Goal: Find specific page/section: Find specific page/section

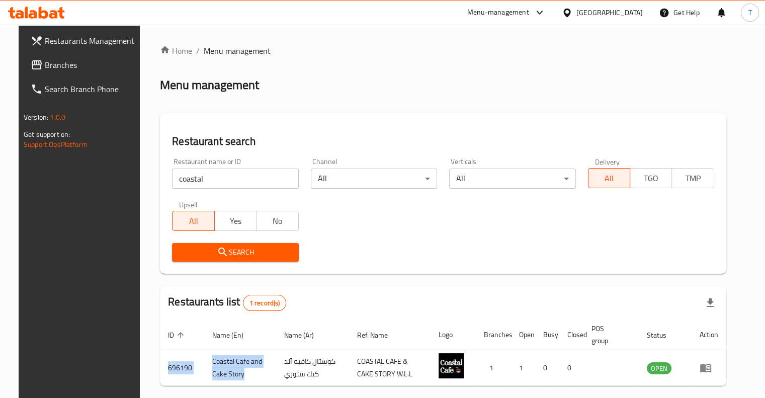
click at [282, 179] on input "coastal" at bounding box center [235, 178] width 126 height 20
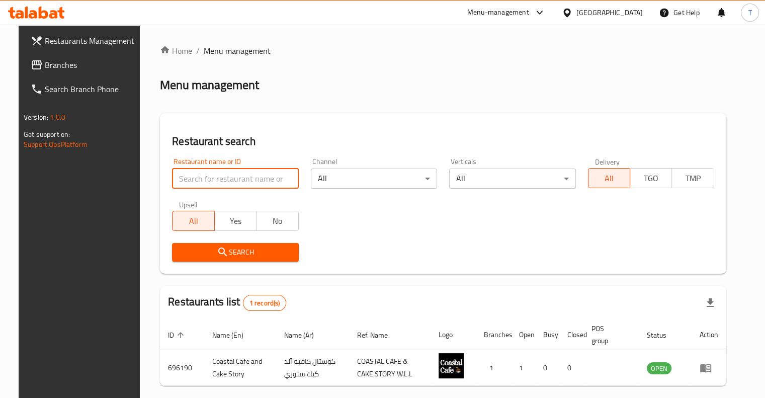
click at [274, 179] on input "search" at bounding box center [235, 178] width 126 height 20
click at [271, 179] on input "search" at bounding box center [235, 178] width 126 height 20
click at [265, 175] on input "search" at bounding box center [235, 178] width 126 height 20
paste input "DAR KARACHI DARBAR RESTAURANT"
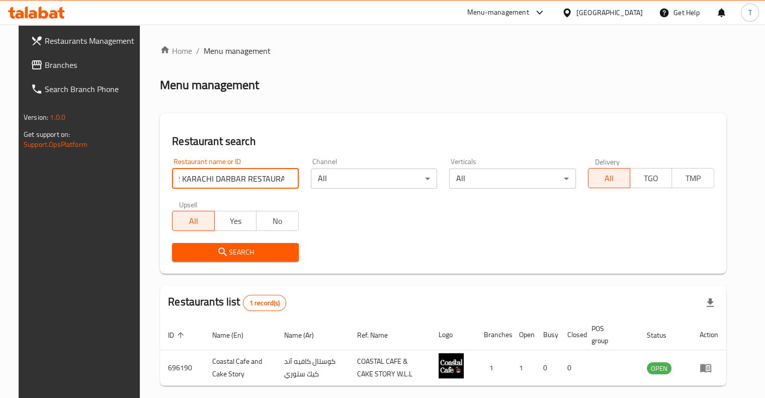
click button "Search" at bounding box center [235, 252] width 126 height 19
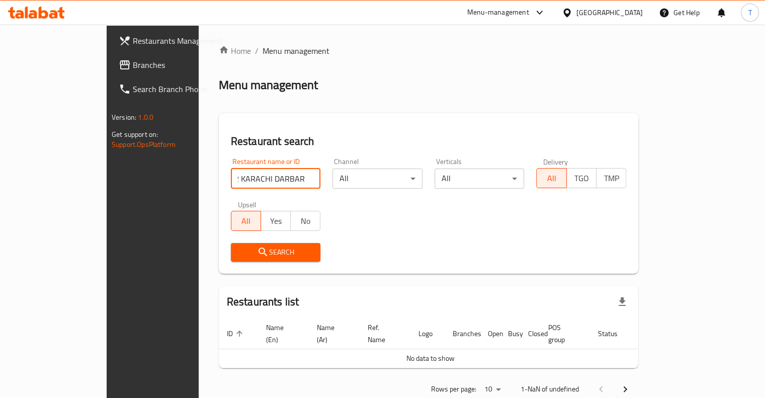
drag, startPoint x: 233, startPoint y: 175, endPoint x: 317, endPoint y: 174, distance: 83.5
click at [317, 174] on div "Restaurant name or ID DAR KARACHI DARBAR RESTAURANT Restaurant name or ID Chann…" at bounding box center [428, 210] width 407 height 116
click button "Search" at bounding box center [276, 252] width 90 height 19
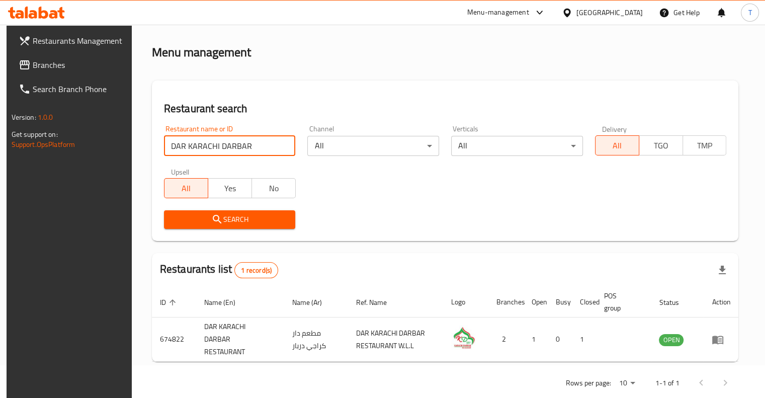
scroll to position [42, 0]
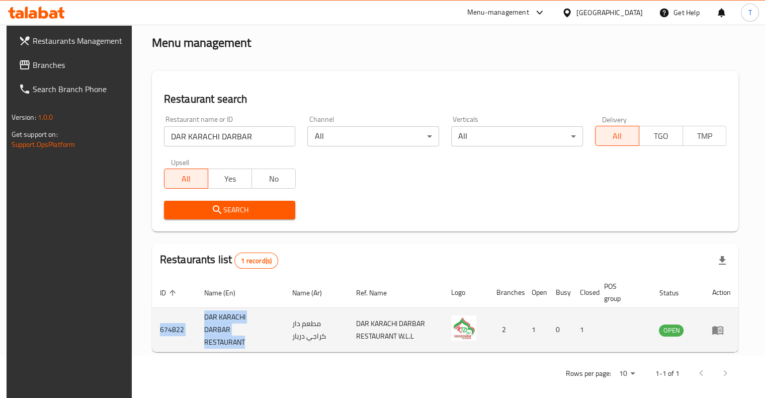
drag, startPoint x: 243, startPoint y: 328, endPoint x: 154, endPoint y: 320, distance: 89.4
click at [154, 320] on tr "674822 [GEOGRAPHIC_DATA] DARBAR RESTAURANT مطعم دار كراجي دربار DAR KARACHI DAR…" at bounding box center [445, 330] width 587 height 44
copy tr "674822 [GEOGRAPHIC_DATA]"
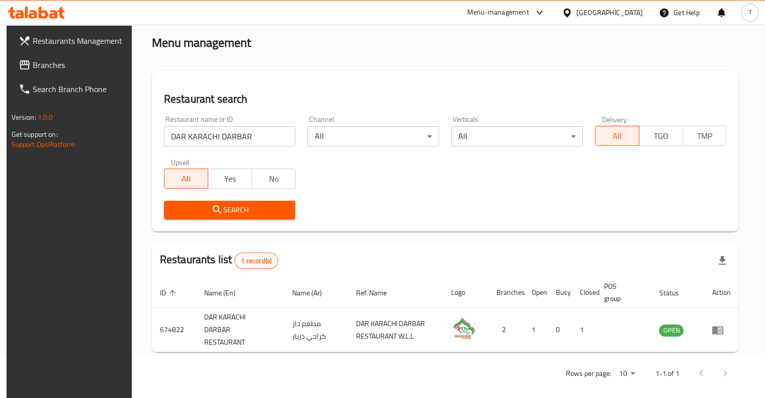
click at [199, 140] on input "DAR KARACHI DARBAR" at bounding box center [230, 136] width 132 height 20
type input "Flip"
click button "Search" at bounding box center [230, 210] width 132 height 19
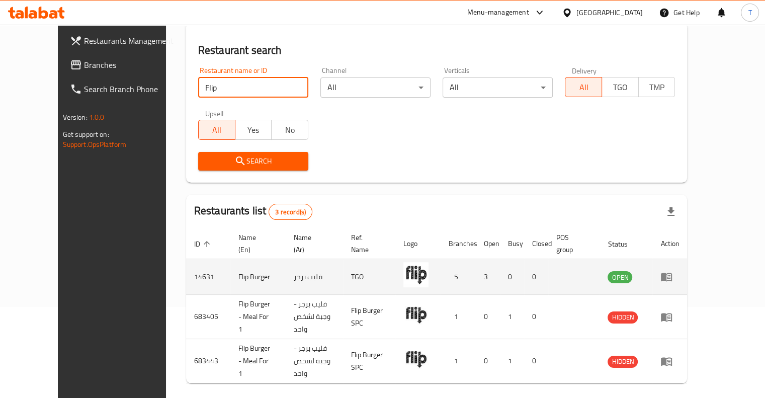
scroll to position [92, 0]
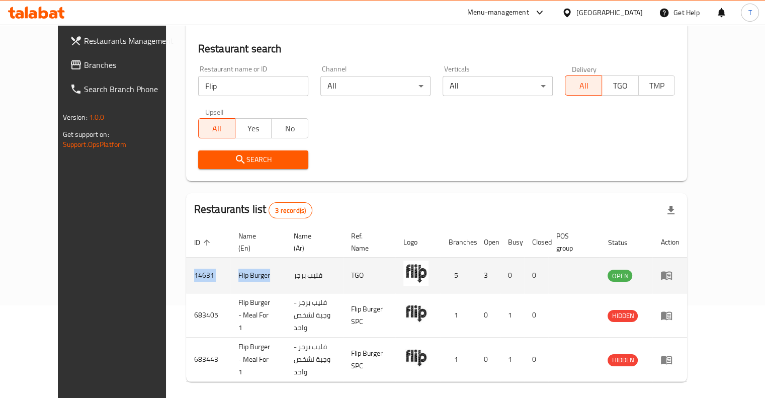
drag, startPoint x: 234, startPoint y: 275, endPoint x: 150, endPoint y: 269, distance: 83.6
click at [186, 269] on tr "14631 Flip Burger فليب برجر TGO 5 3 0 0 OPEN" at bounding box center [436, 275] width 501 height 36
copy tr "14631 Flip Burger"
